Goal: Information Seeking & Learning: Learn about a topic

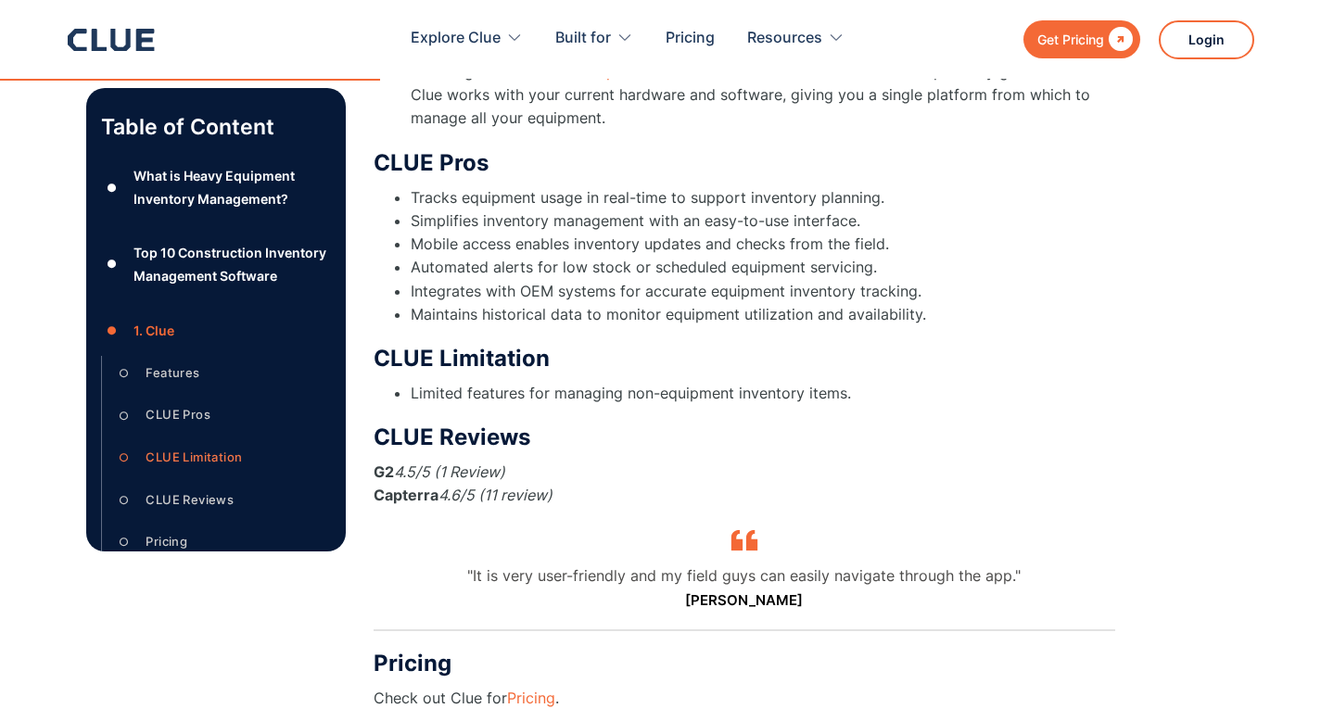
scroll to position [4557, 0]
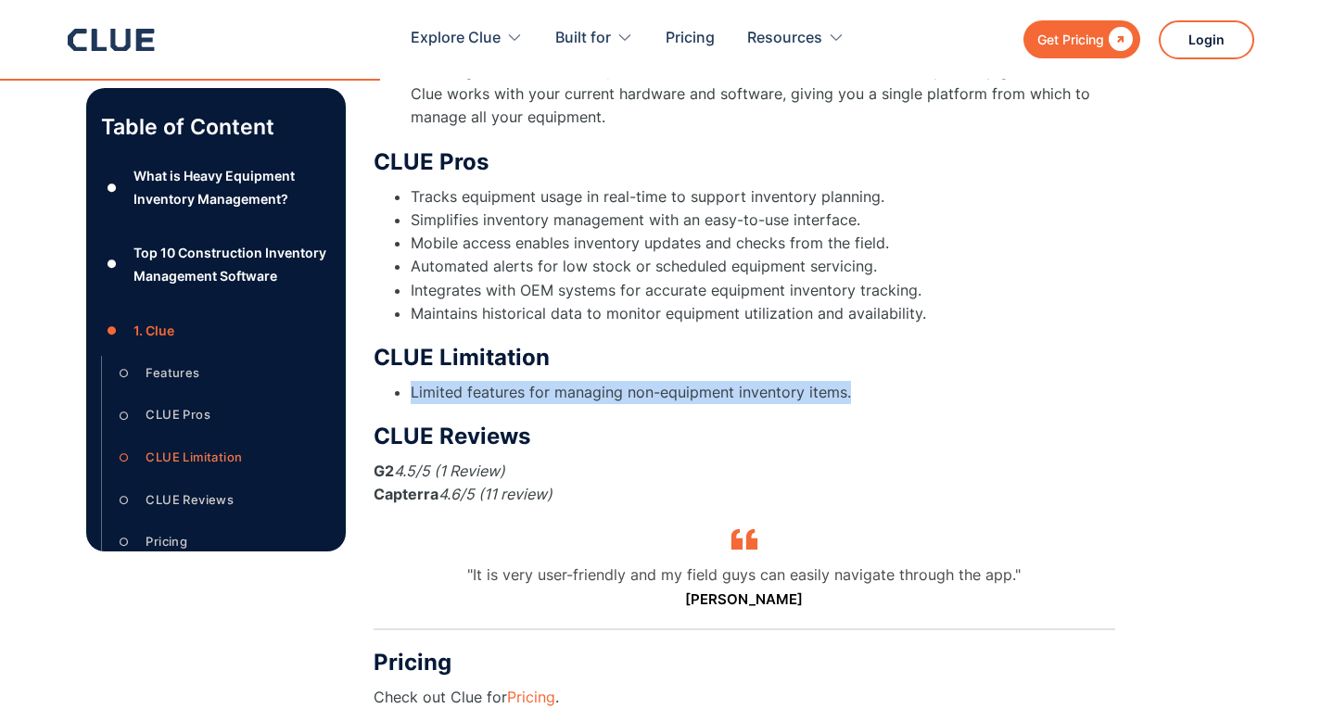
drag, startPoint x: 404, startPoint y: 366, endPoint x: 870, endPoint y: 379, distance: 466.4
click at [870, 381] on ul "Limited features for managing non-equipment inventory items." at bounding box center [744, 392] width 741 height 23
copy li "Limited features for managing non-equipment inventory items."
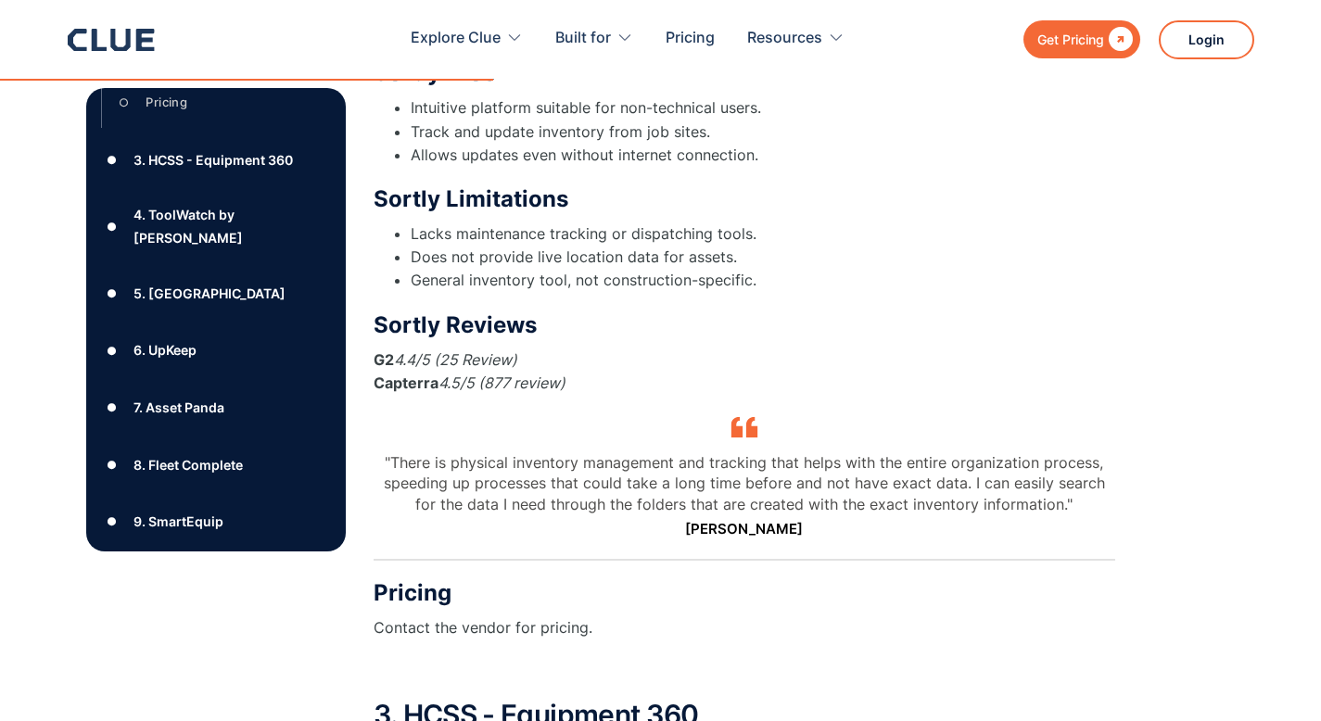
scroll to position [5806, 0]
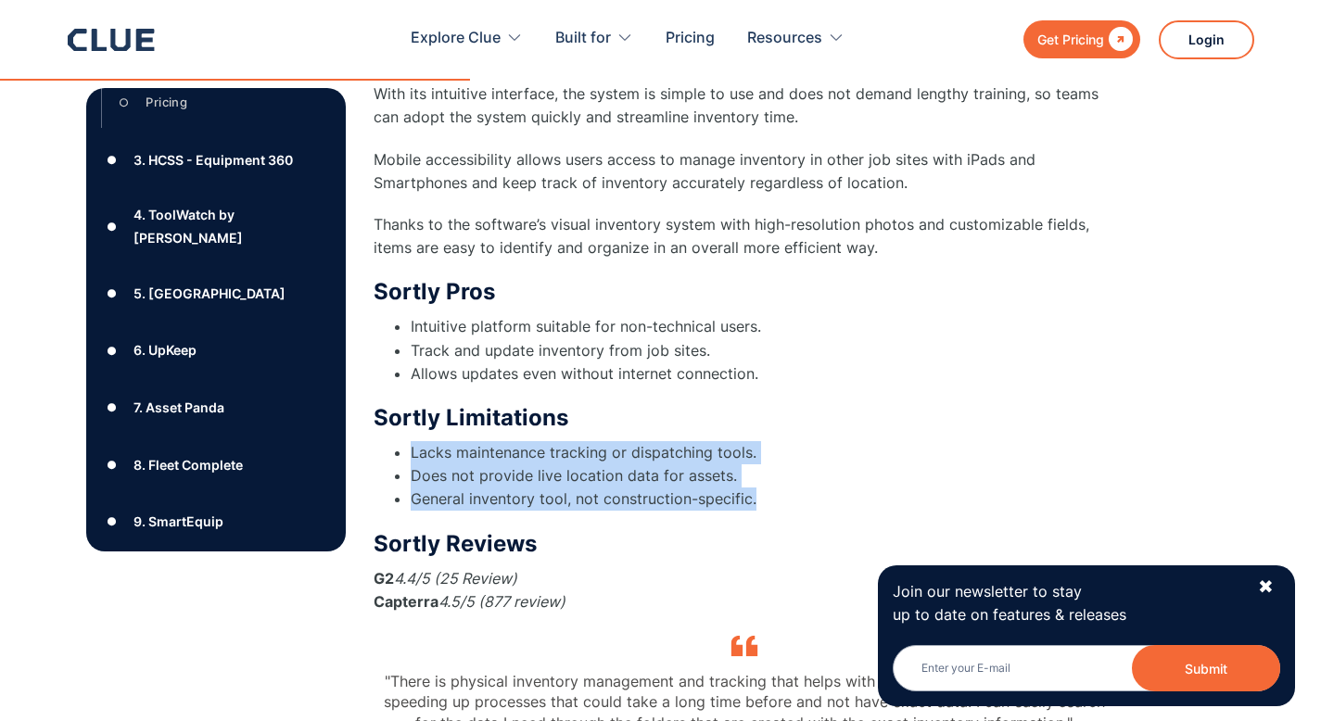
drag, startPoint x: 411, startPoint y: 428, endPoint x: 806, endPoint y: 471, distance: 398.0
click at [806, 471] on ul "Lacks maintenance tracking or dispatching tools. Does not provide live location…" at bounding box center [744, 476] width 741 height 70
copy ul "Lacks maintenance tracking or dispatching tools. Does not provide live location…"
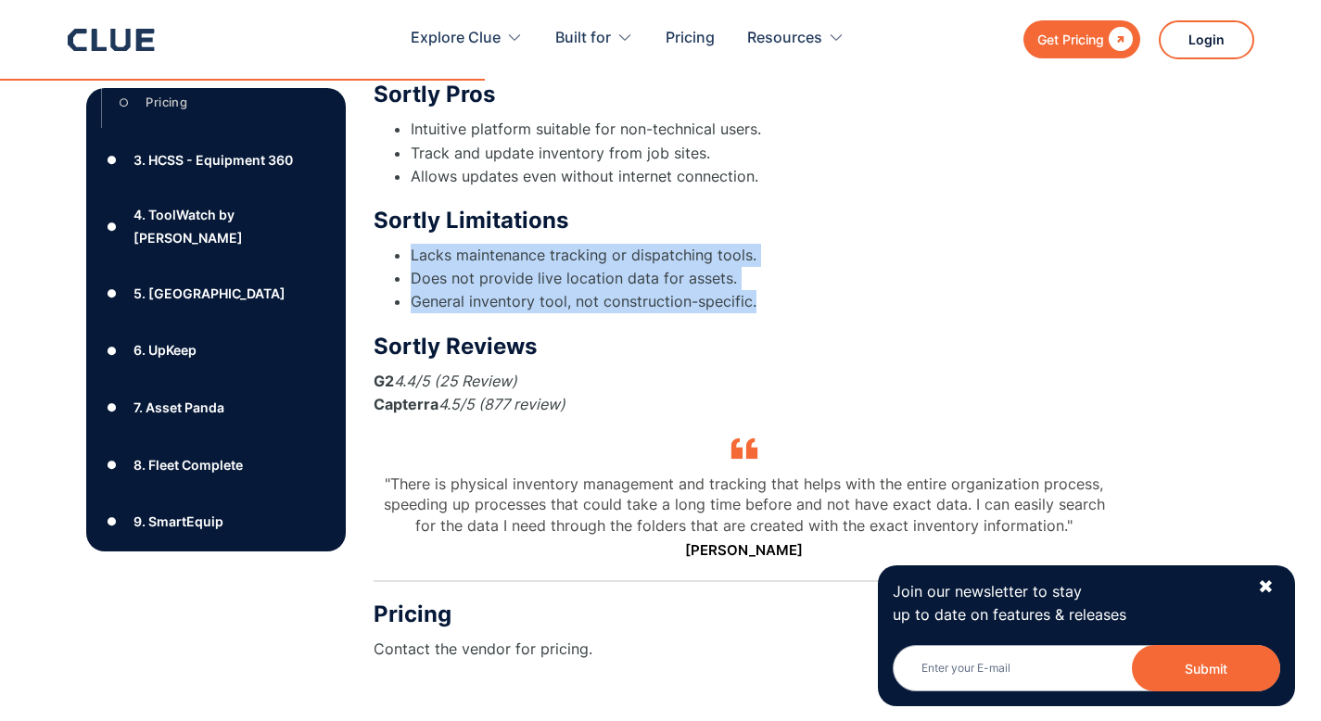
scroll to position [6021, 0]
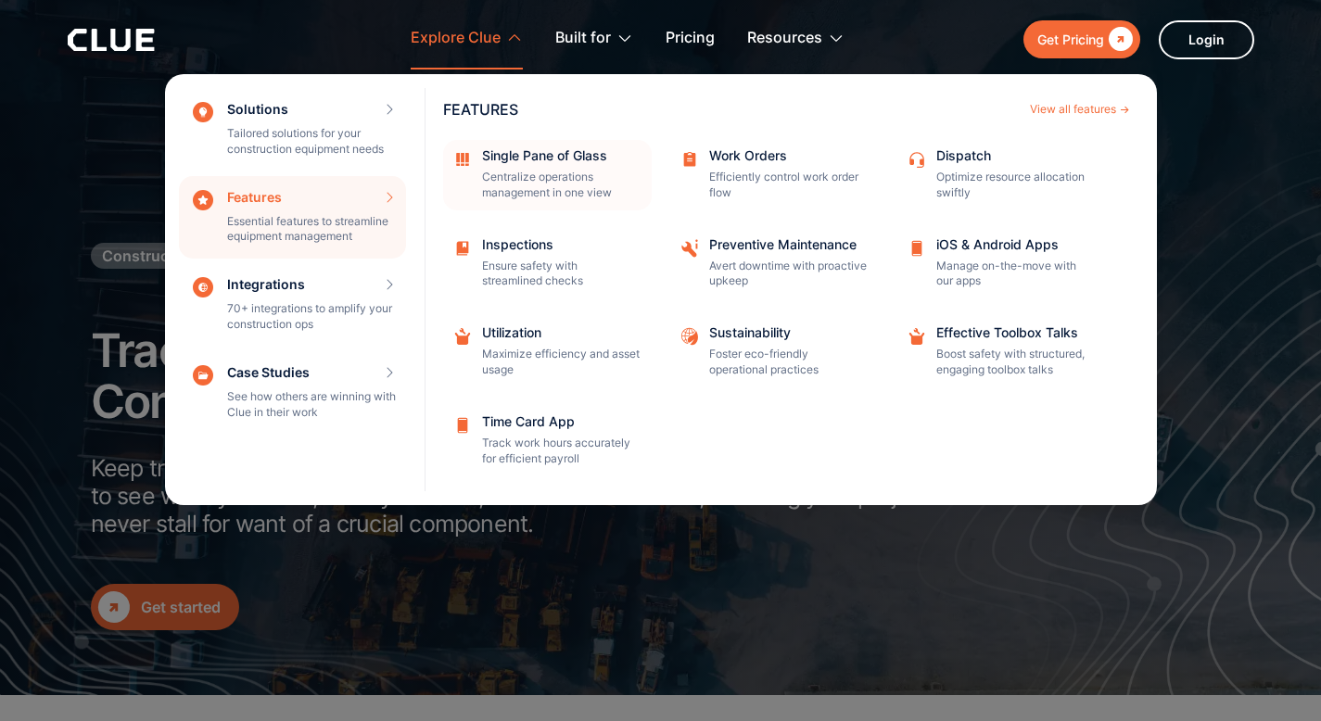
click at [521, 189] on p "Centralize operations management in one view" at bounding box center [561, 186] width 158 height 32
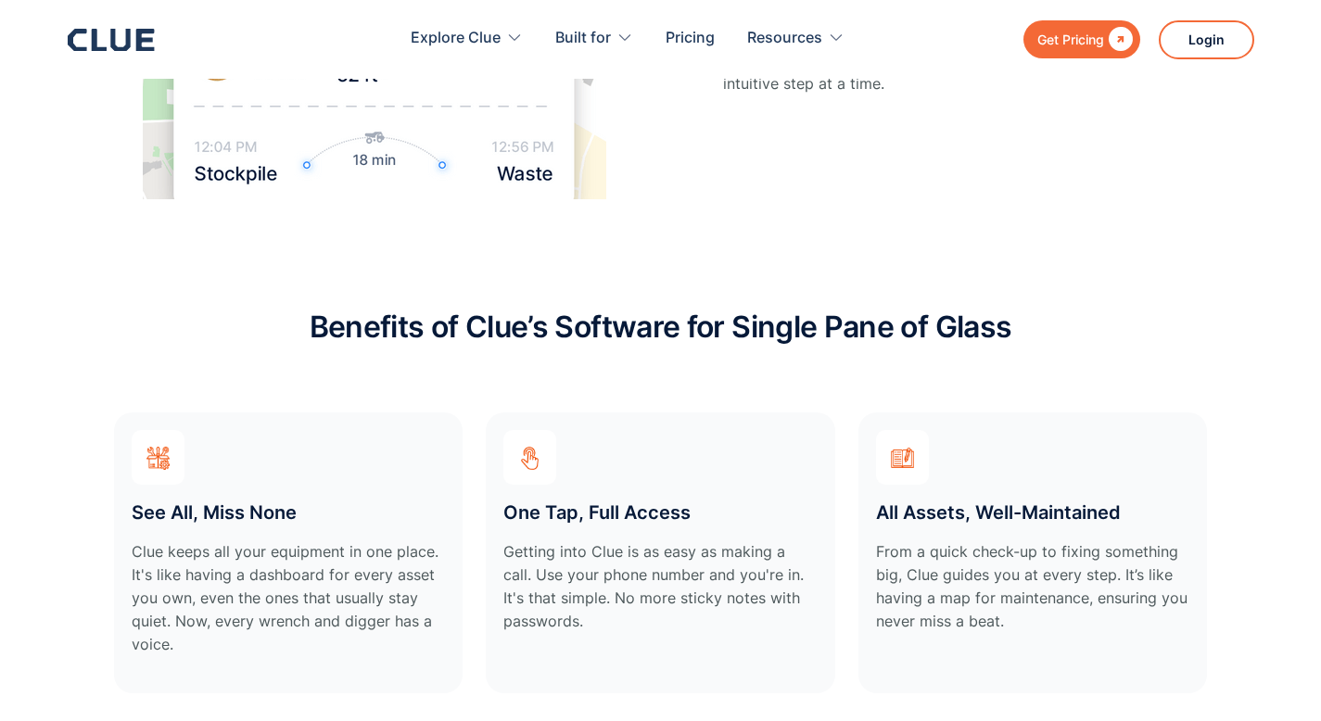
scroll to position [3088, 0]
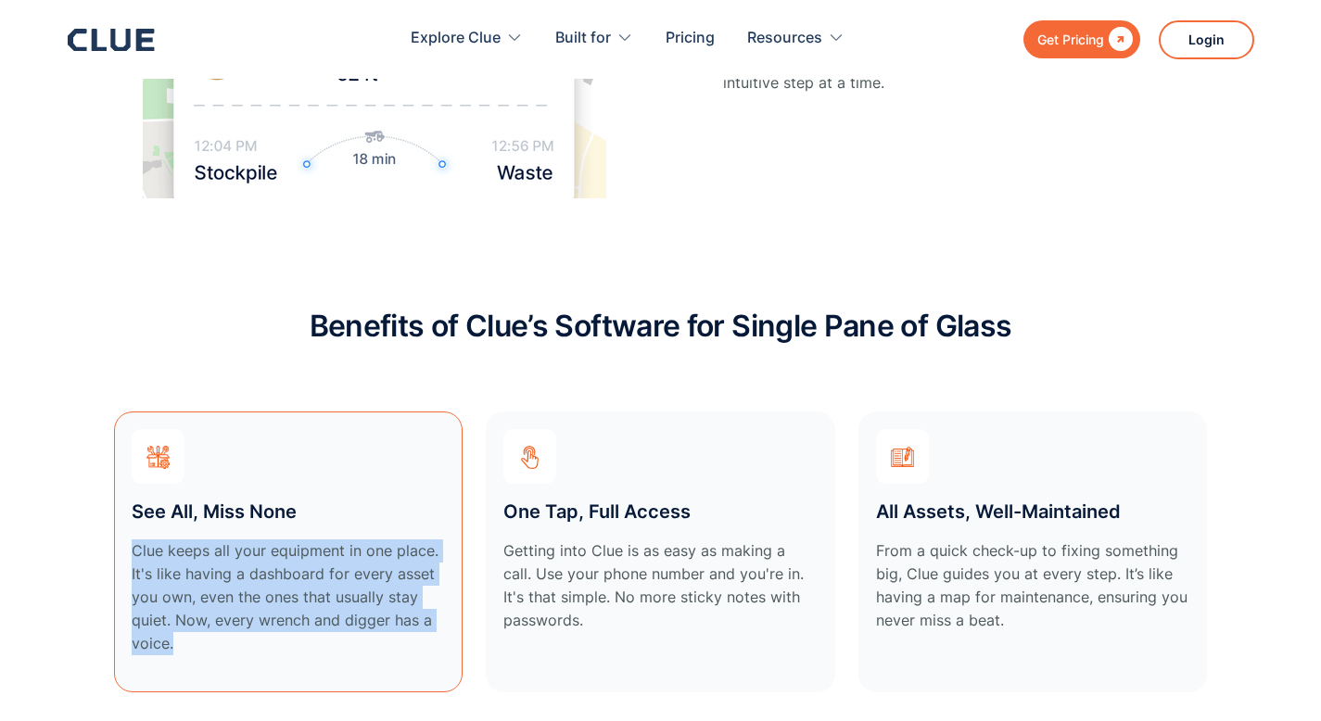
drag, startPoint x: 141, startPoint y: 531, endPoint x: 236, endPoint y: 620, distance: 130.5
click at [236, 620] on div "See All, Miss None Clue keeps all your equipment in one place. It's like having…" at bounding box center [288, 552] width 349 height 281
copy p "Clue keeps all your equipment in one place. It's like having a dashboard for ev…"
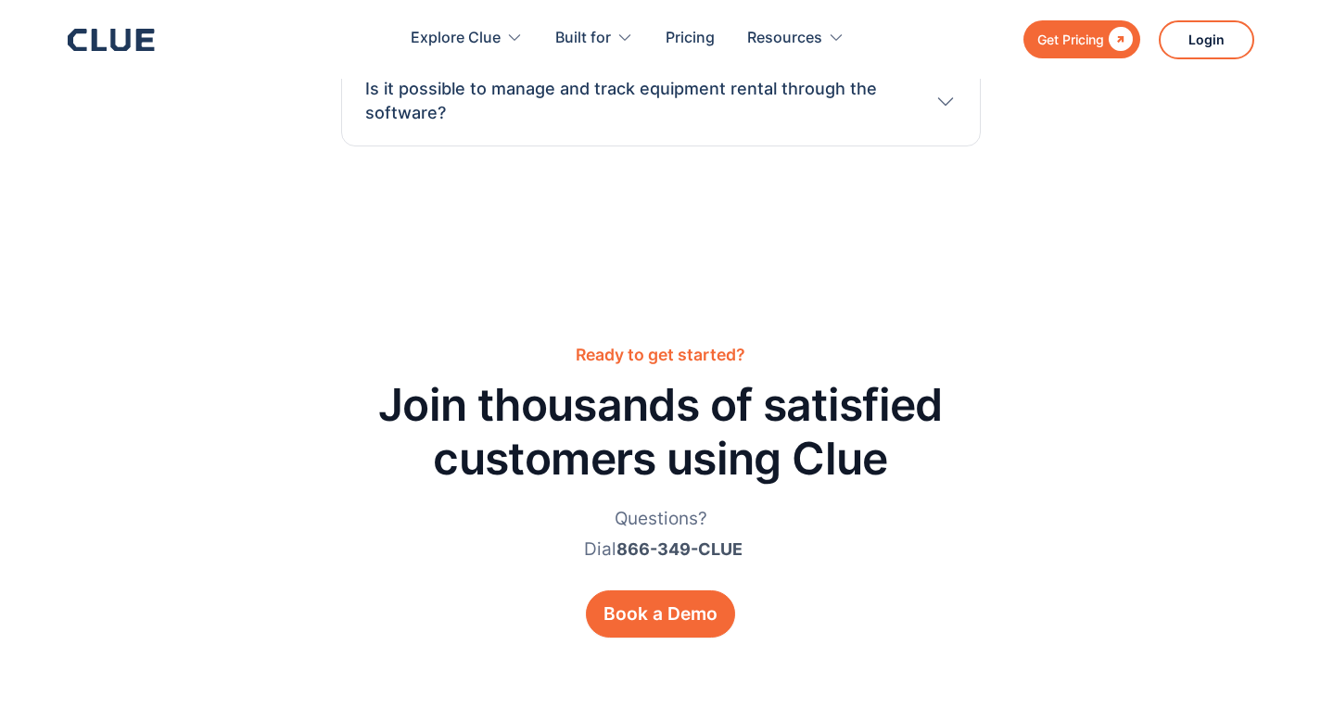
scroll to position [5446, 0]
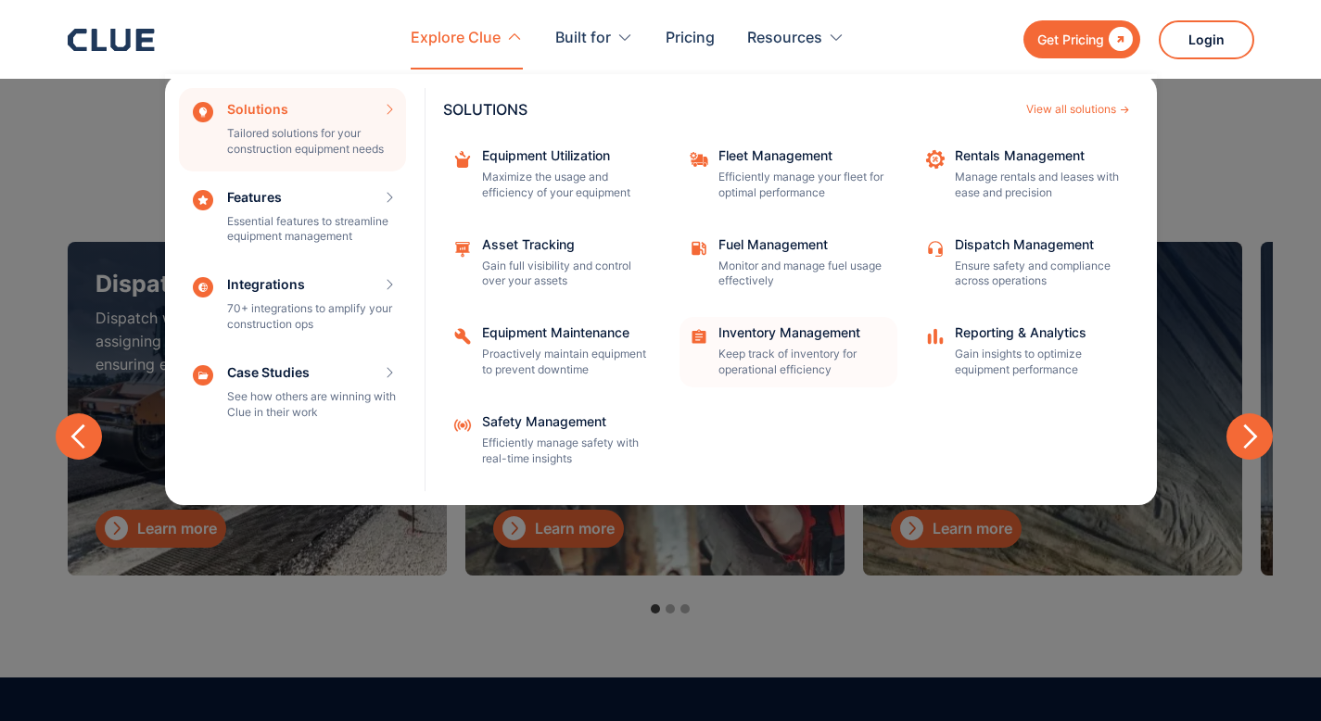
click at [791, 339] on div "Inventory Management" at bounding box center [801, 332] width 167 height 13
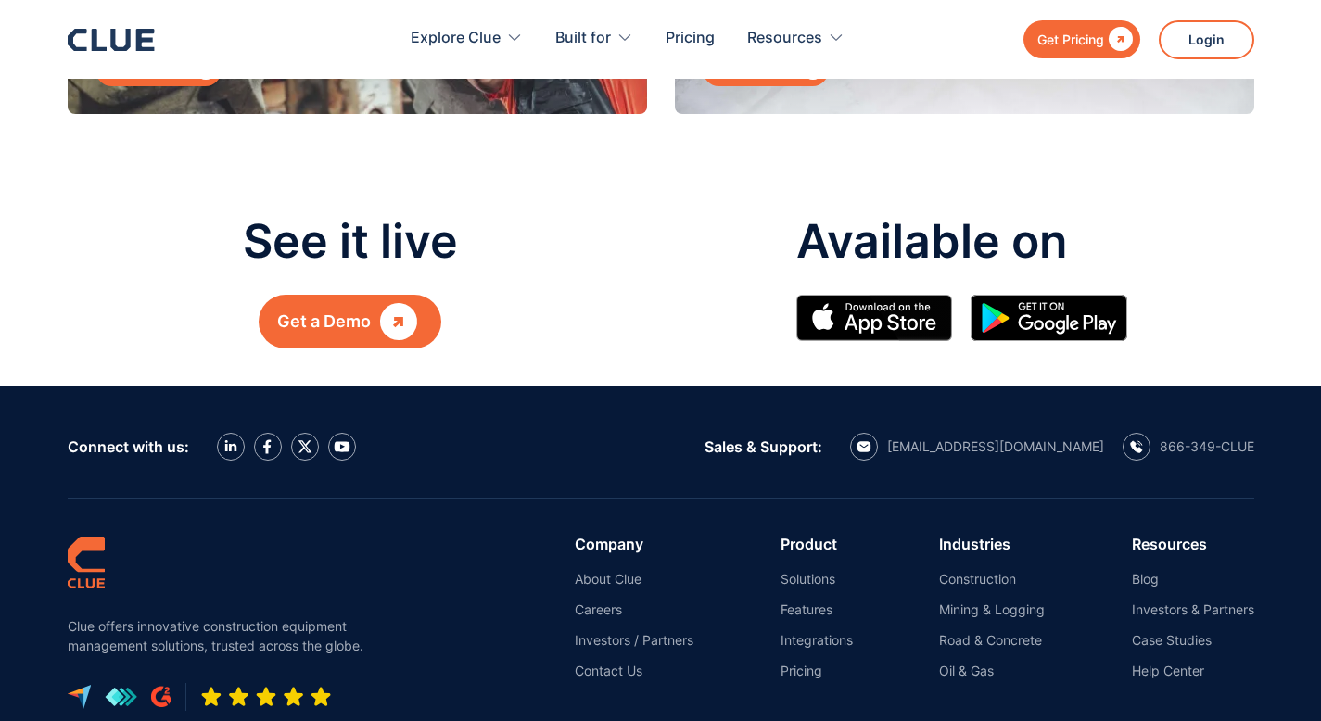
scroll to position [9602, 0]
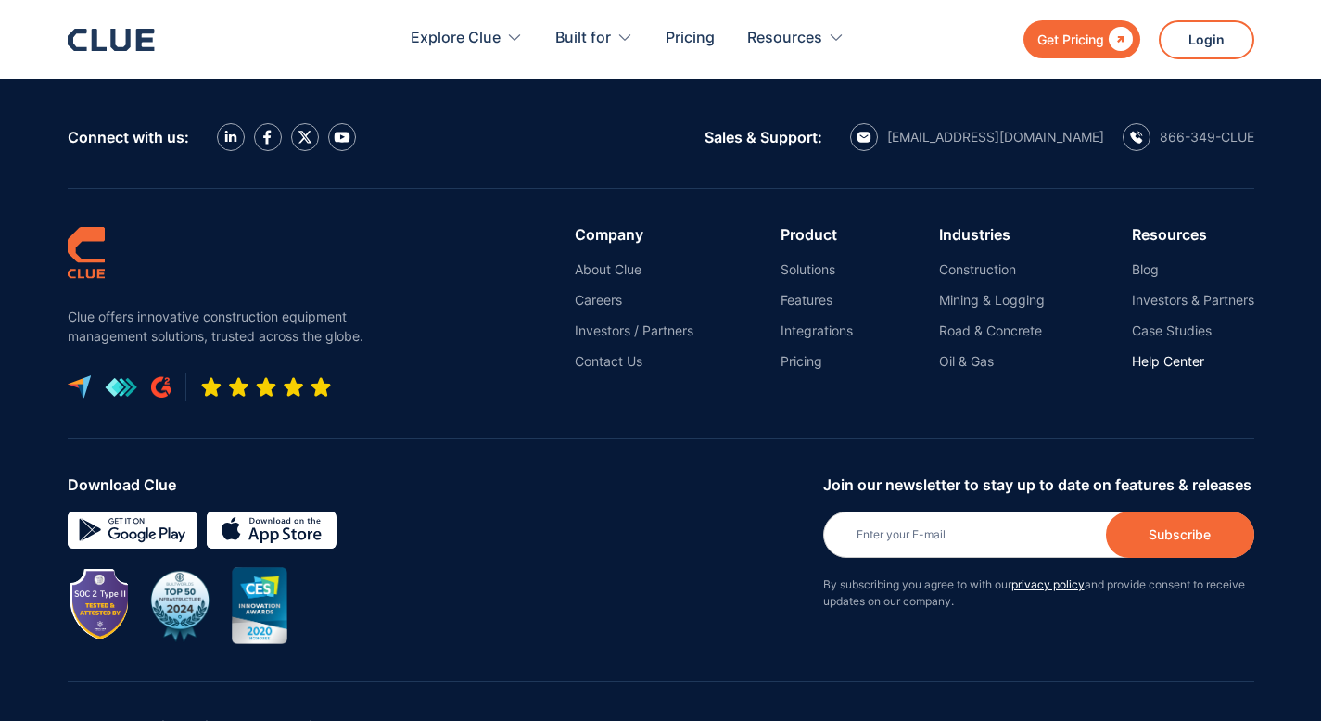
click at [1178, 353] on link "Help Center" at bounding box center [1193, 361] width 122 height 17
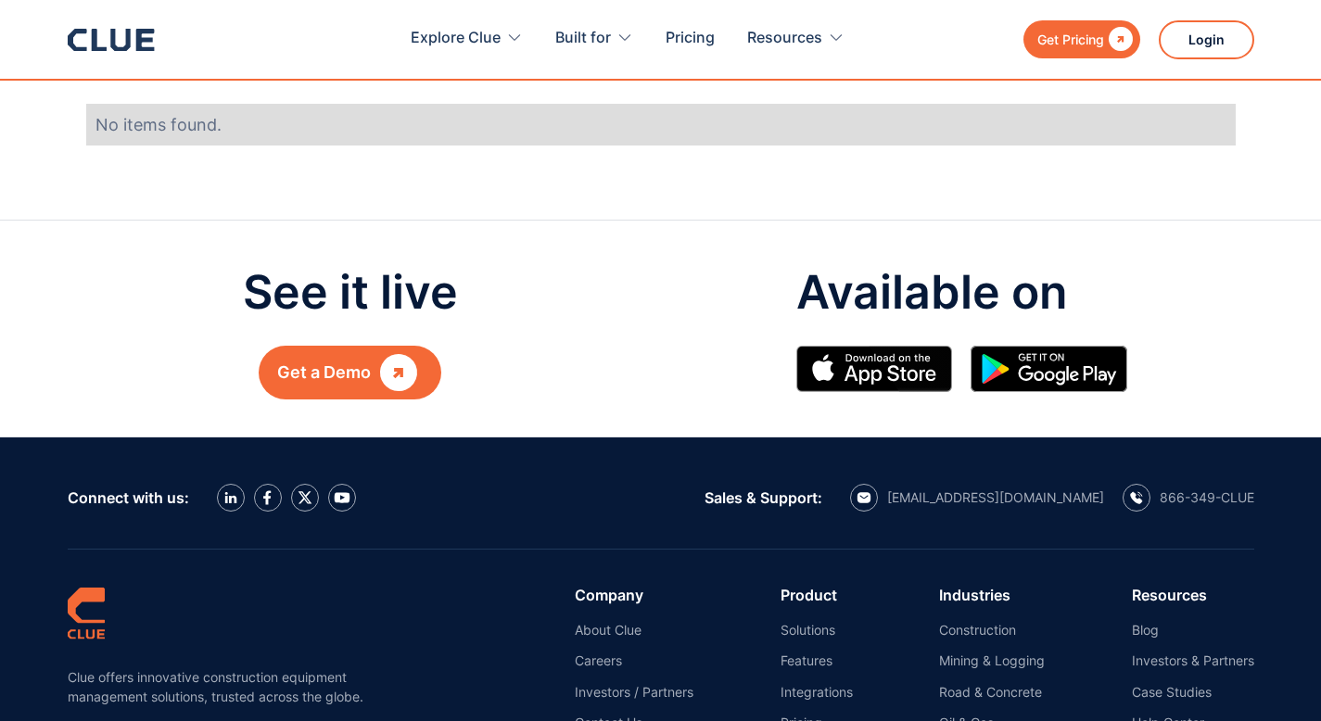
scroll to position [2942, 0]
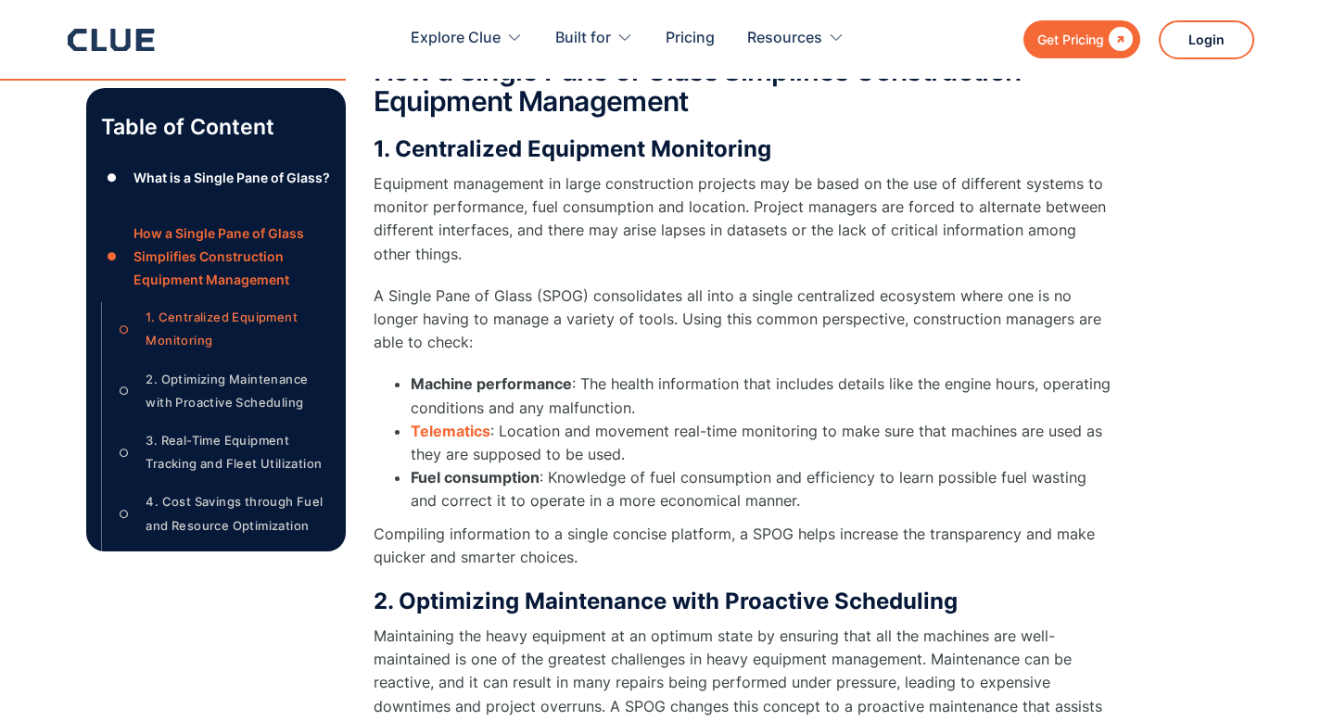
scroll to position [2344, 0]
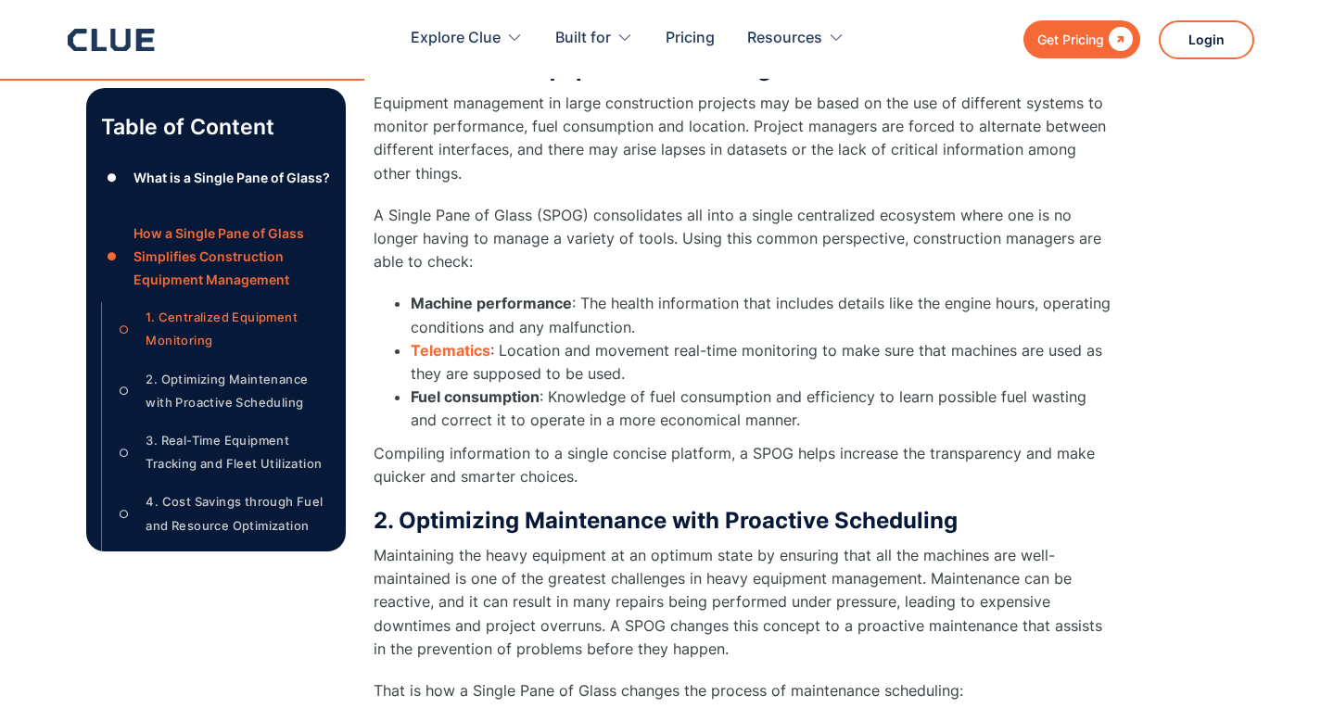
drag, startPoint x: 370, startPoint y: 215, endPoint x: 592, endPoint y: 467, distance: 336.2
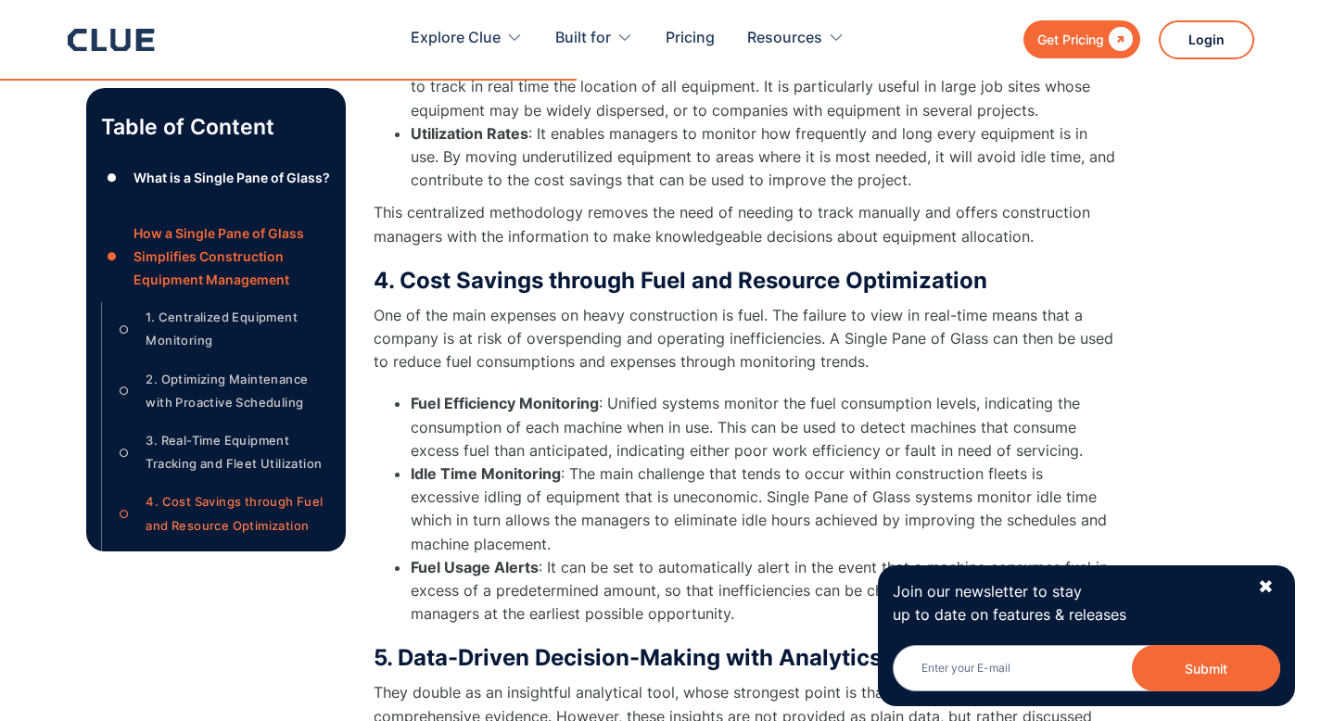
scroll to position [3977, 0]
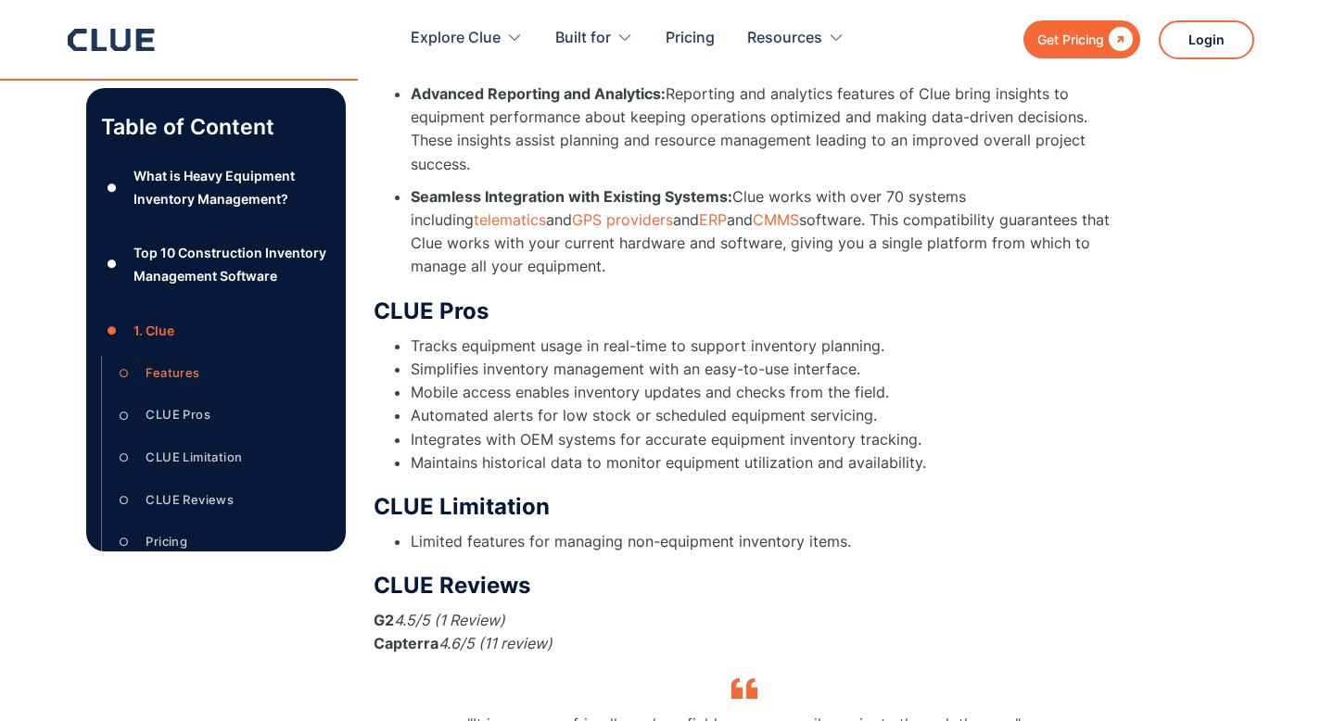
scroll to position [4656, 0]
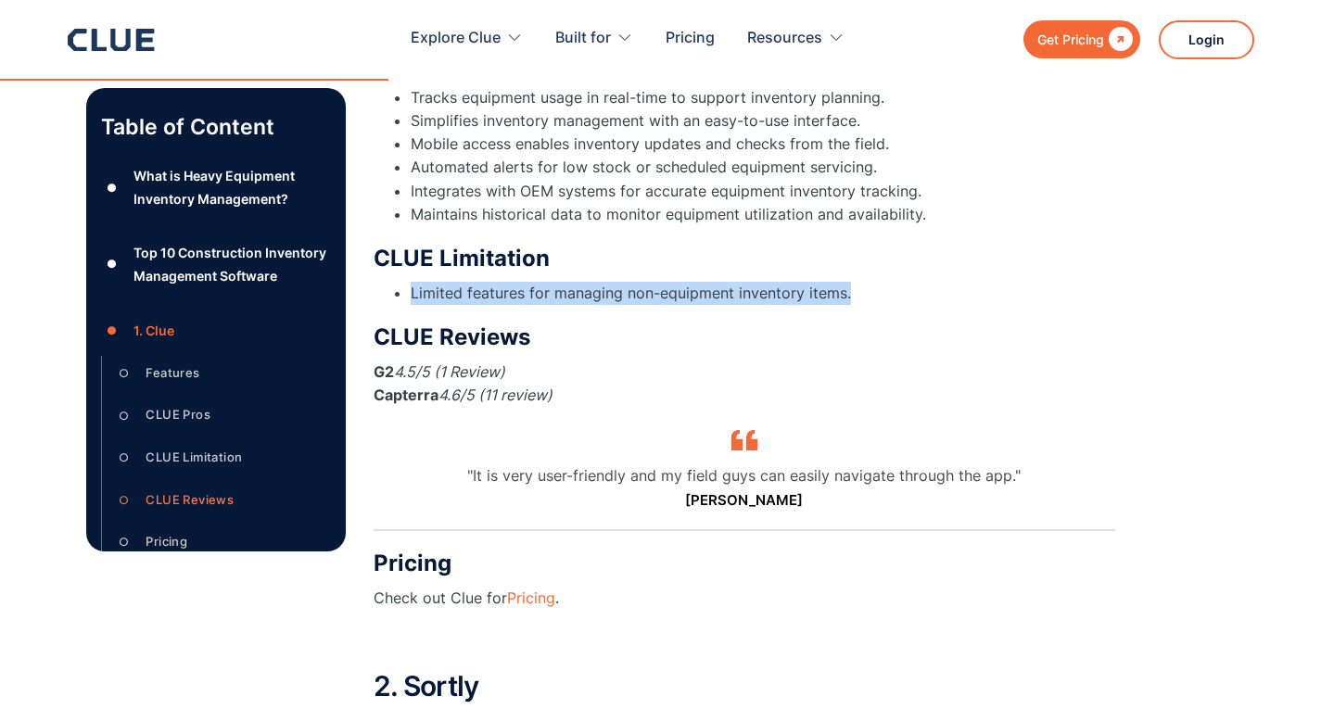
drag, startPoint x: 385, startPoint y: 278, endPoint x: 943, endPoint y: 260, distance: 558.2
click at [943, 282] on ul "Limited features for managing non-equipment inventory items." at bounding box center [744, 293] width 741 height 23
copy li "Limited features for managing non-equipment inventory items."
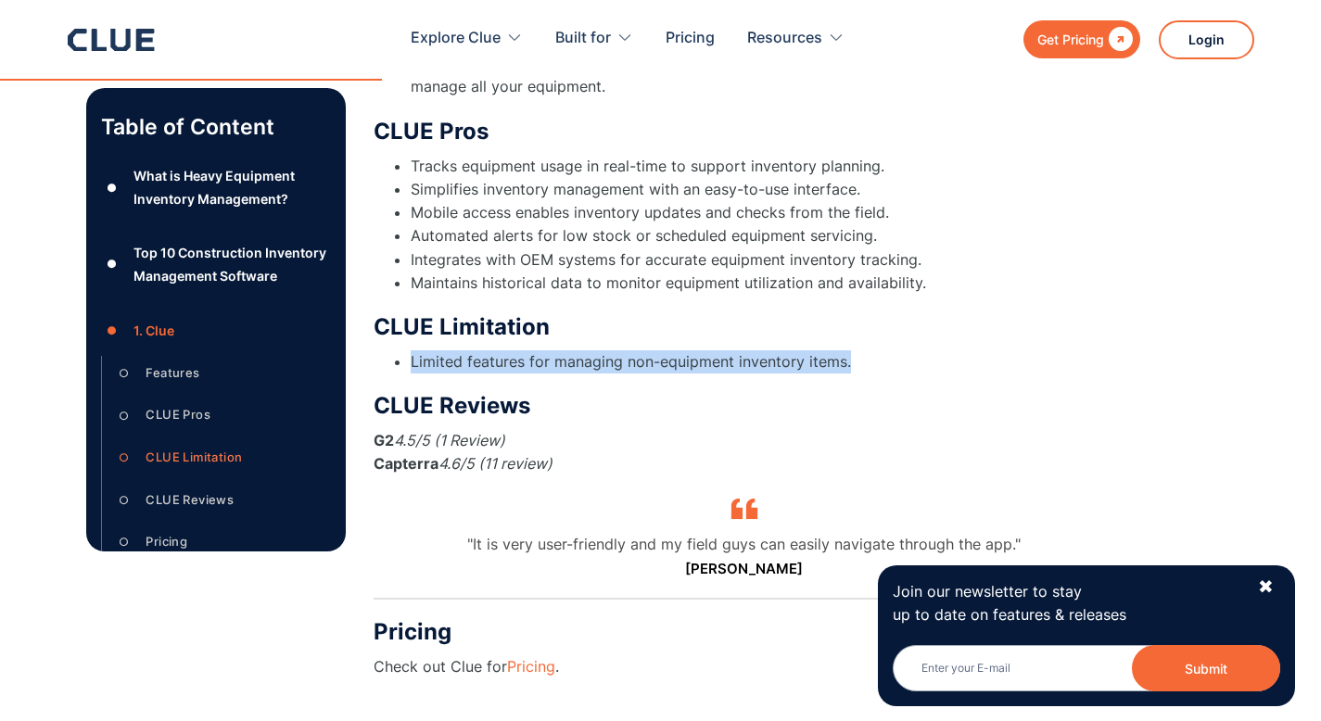
scroll to position [4509, 0]
